Goal: Register for event/course

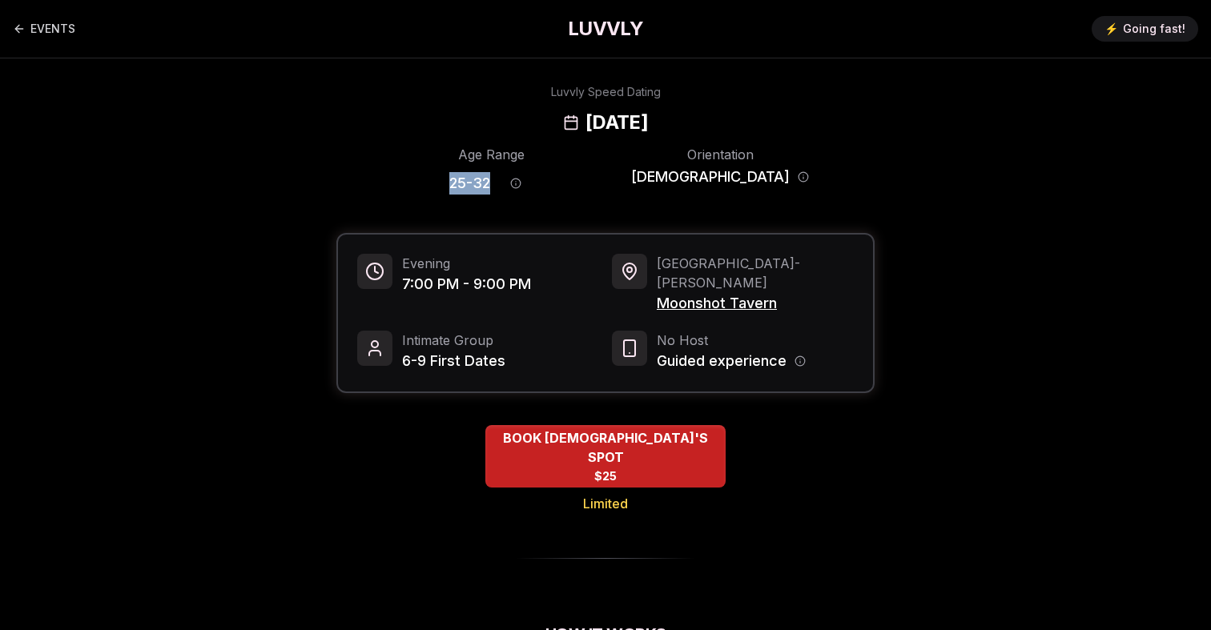
drag, startPoint x: 465, startPoint y: 187, endPoint x: 521, endPoint y: 187, distance: 56.1
click at [521, 187] on div "Age Range 25 - 32" at bounding box center [491, 173] width 178 height 56
copy span "25 - 32"
drag, startPoint x: 501, startPoint y: 119, endPoint x: 754, endPoint y: 119, distance: 252.3
click at [754, 119] on div "Luvvly Speed Dating Thursday, August 21st" at bounding box center [606, 109] width 1096 height 51
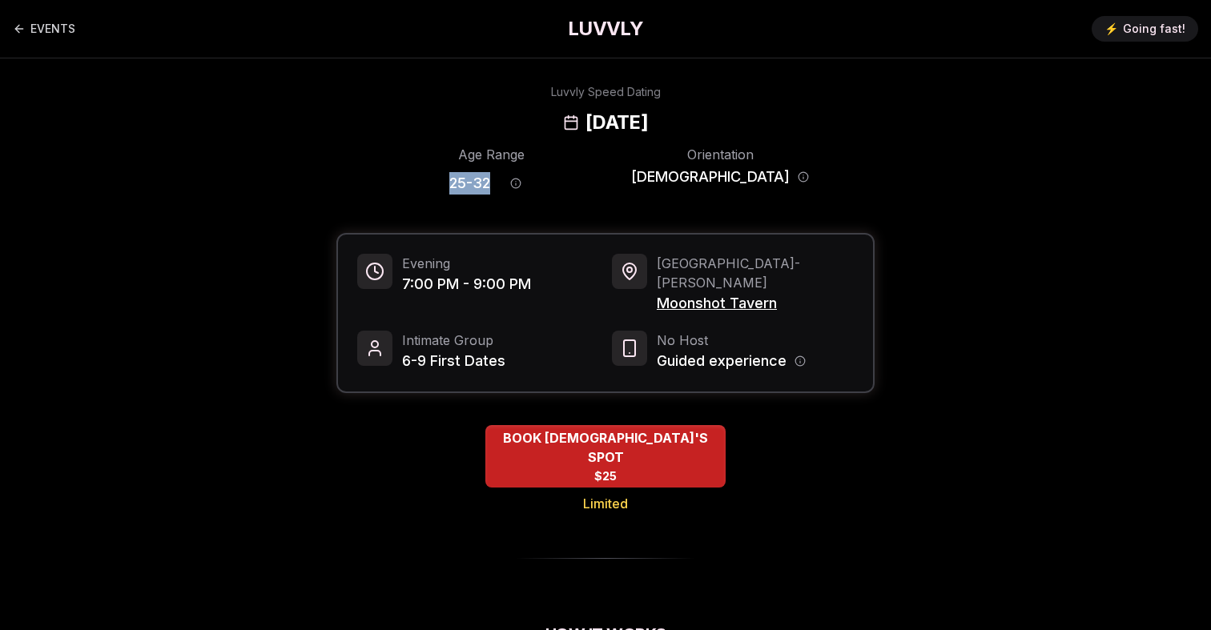
copy h2 "[DATE]"
drag, startPoint x: 457, startPoint y: 284, endPoint x: 397, endPoint y: 283, distance: 59.3
click at [397, 283] on div "Evening 7:00 PM - 9:00 PM" at bounding box center [478, 284] width 242 height 61
copy span "7:00 PM"
drag, startPoint x: 788, startPoint y: 281, endPoint x: 659, endPoint y: 281, distance: 129.0
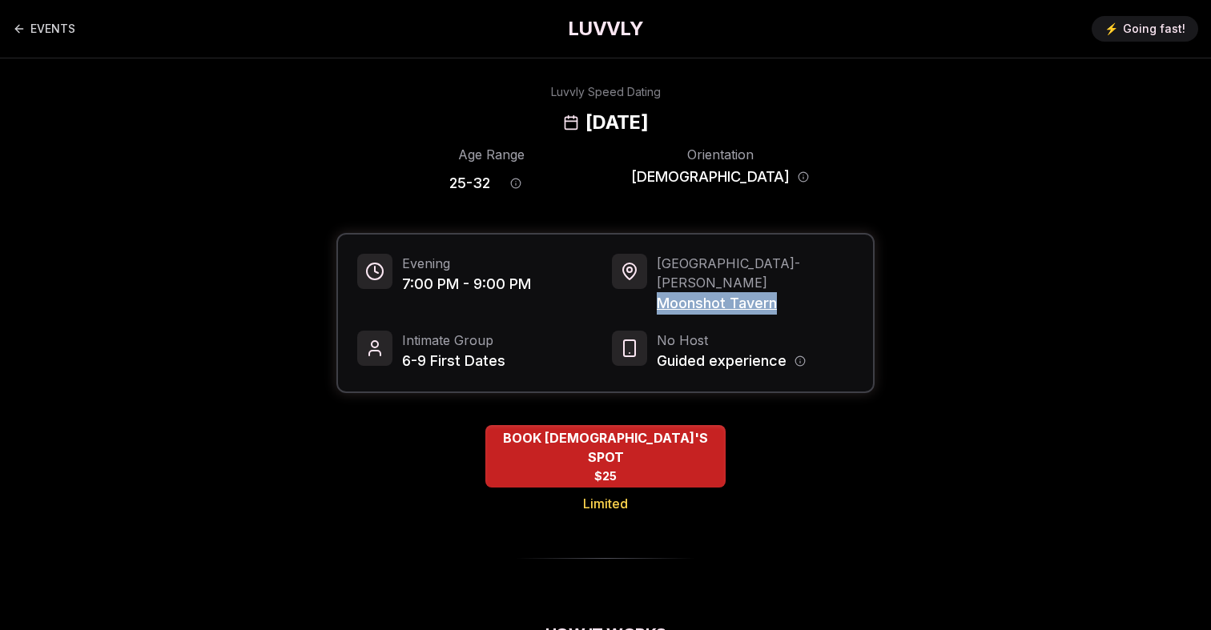
click at [659, 281] on div "Portland - Buckman Moonshot Tavern" at bounding box center [733, 284] width 242 height 61
copy span "Moonshot Tavern"
